Goal: Check status: Check status

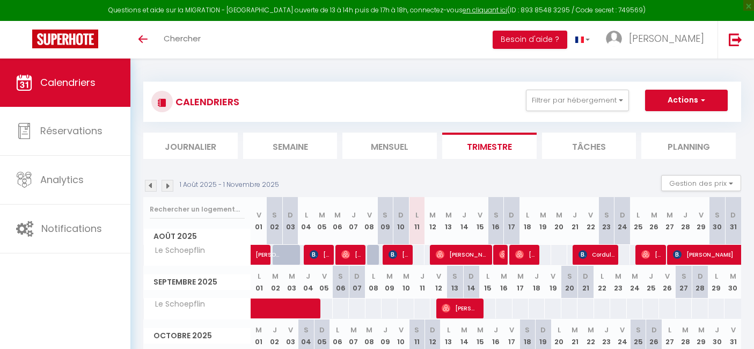
select select
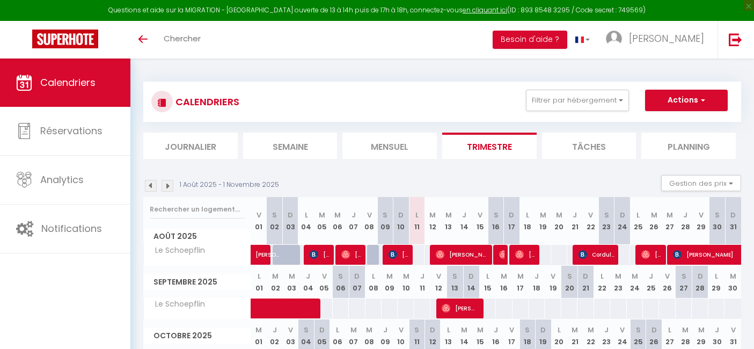
scroll to position [67, 0]
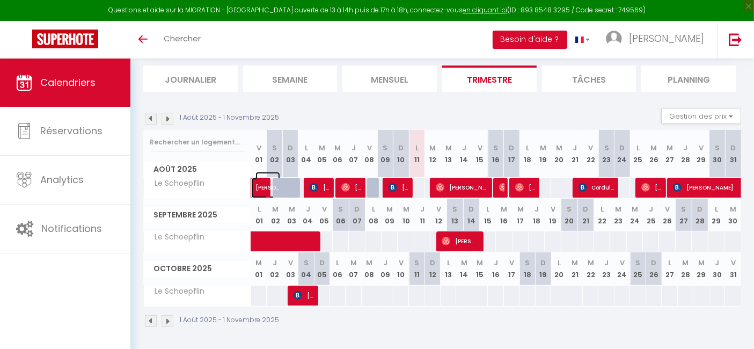
click at [255, 192] on link "[PERSON_NAME]" at bounding box center [259, 188] width 16 height 20
select select "OK"
select select "KO"
select select "0"
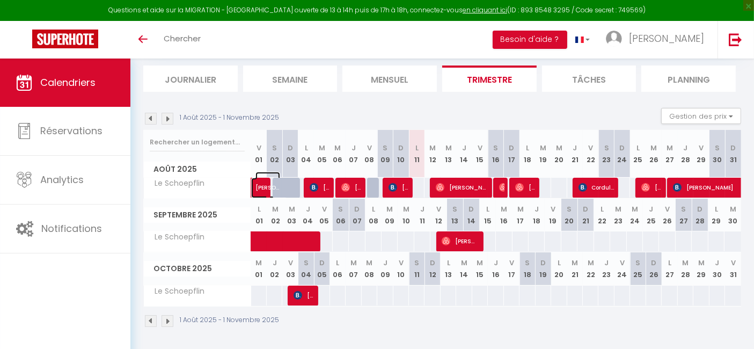
select select "1"
select select
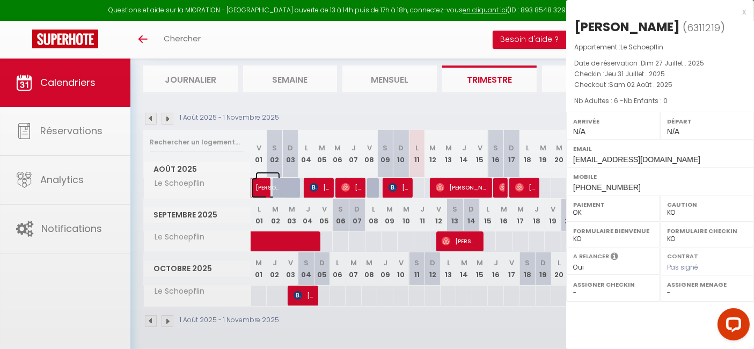
scroll to position [0, 0]
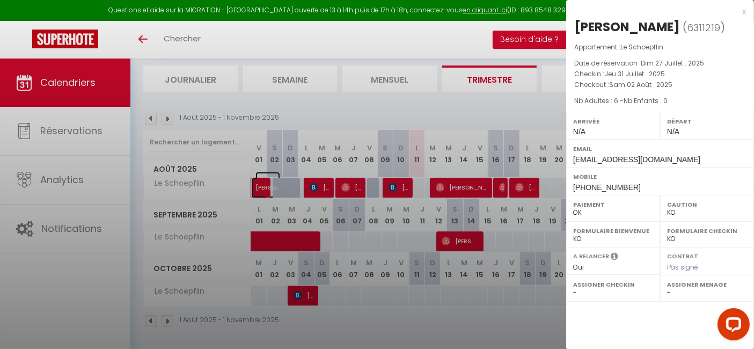
select select "14956"
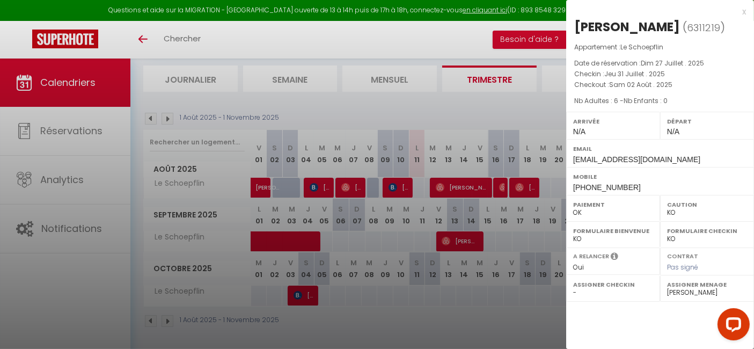
click at [743, 10] on div "x" at bounding box center [656, 11] width 180 height 13
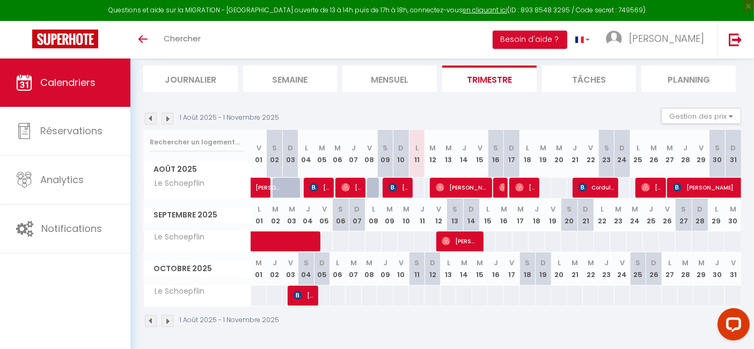
click at [152, 115] on img at bounding box center [151, 119] width 12 height 12
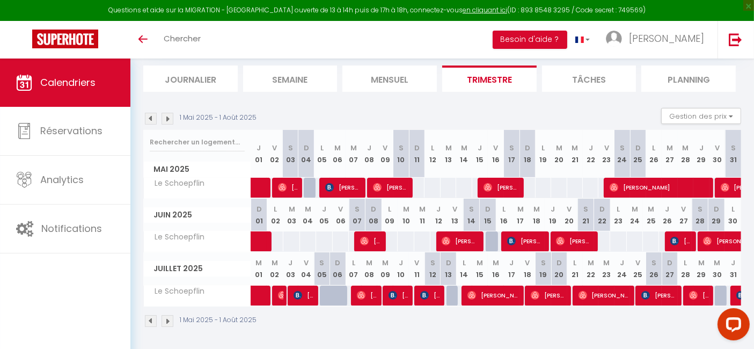
click at [168, 117] on img at bounding box center [168, 119] width 12 height 12
